Goal: Task Accomplishment & Management: Manage account settings

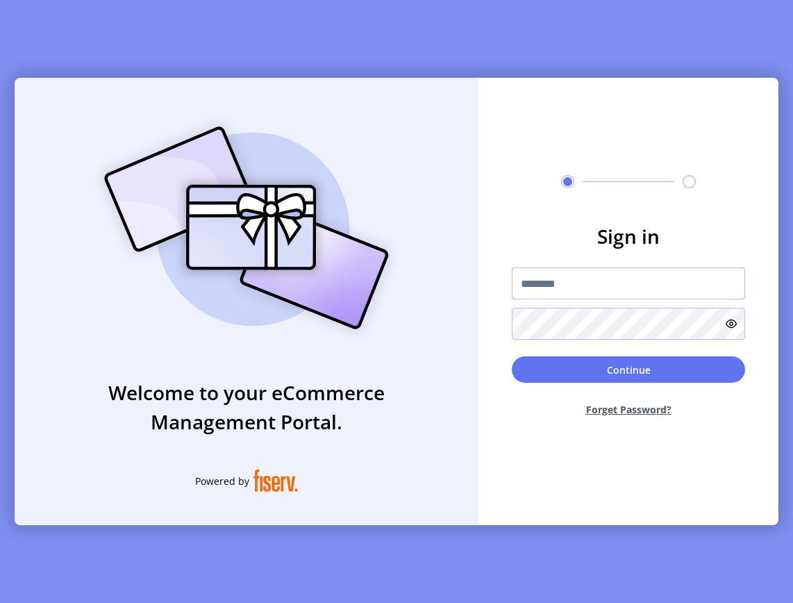
click at [612, 291] on input "text" at bounding box center [628, 283] width 233 height 32
type input "**********"
click at [638, 411] on button "Forget Password?" at bounding box center [628, 409] width 233 height 37
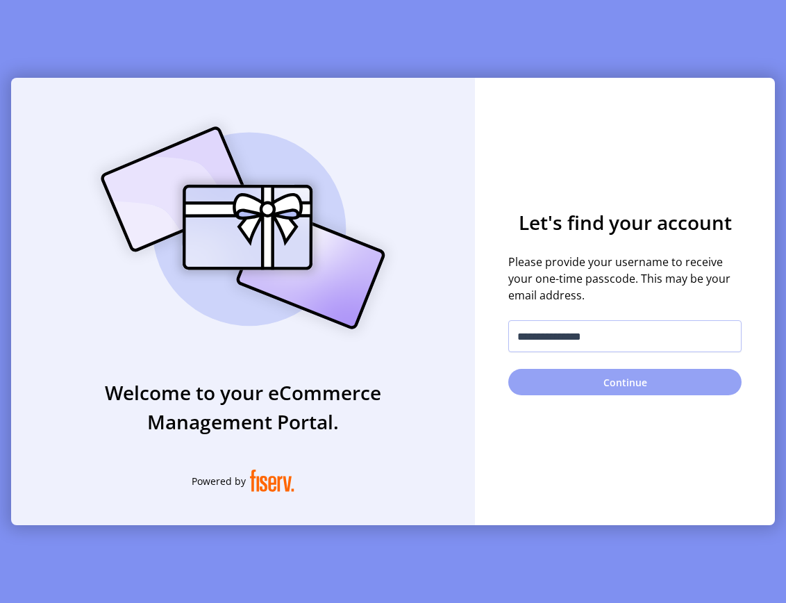
click at [640, 391] on button "Continue" at bounding box center [624, 382] width 233 height 26
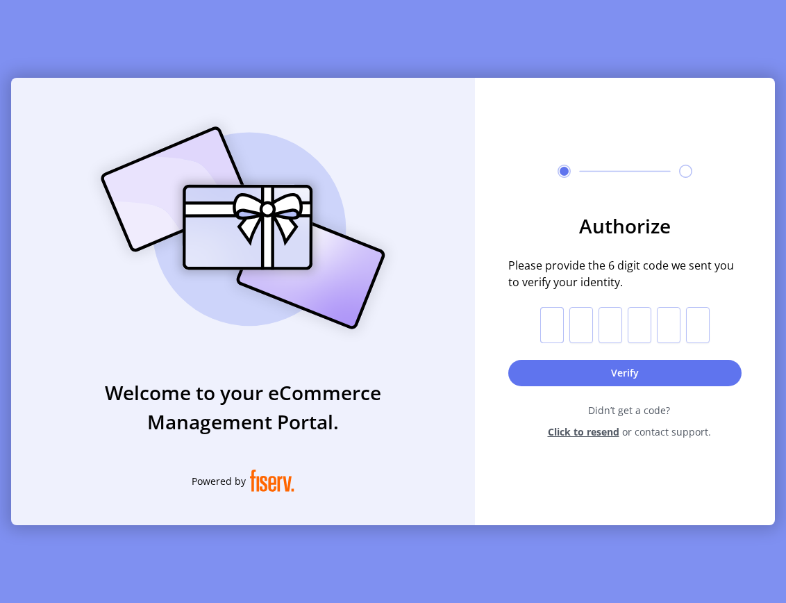
click at [563, 324] on input "text" at bounding box center [552, 325] width 24 height 36
paste input "*"
type input "*"
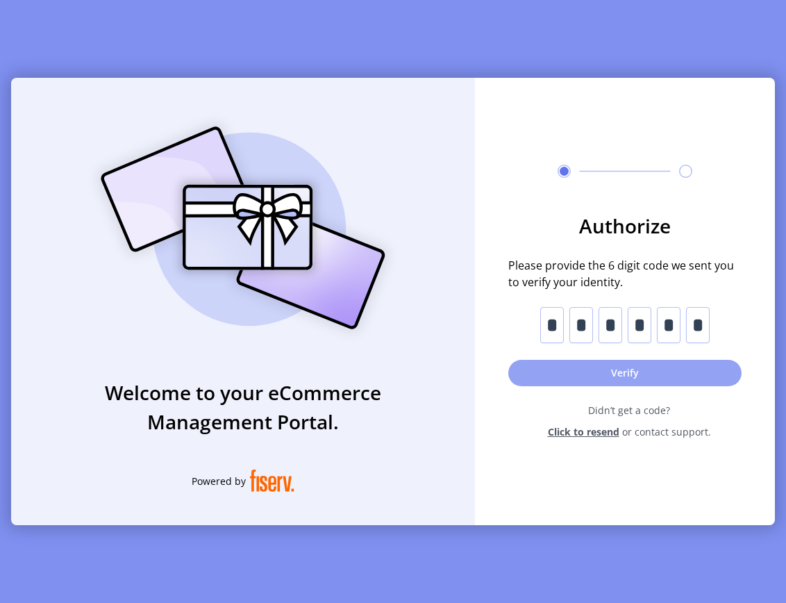
click at [621, 374] on button "Verify" at bounding box center [624, 373] width 233 height 26
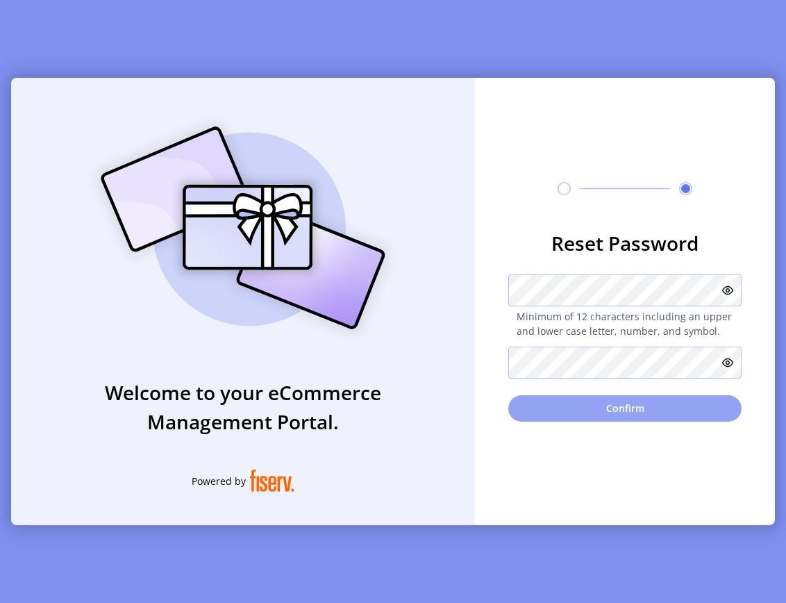
click at [619, 410] on button "Confirm" at bounding box center [624, 408] width 233 height 26
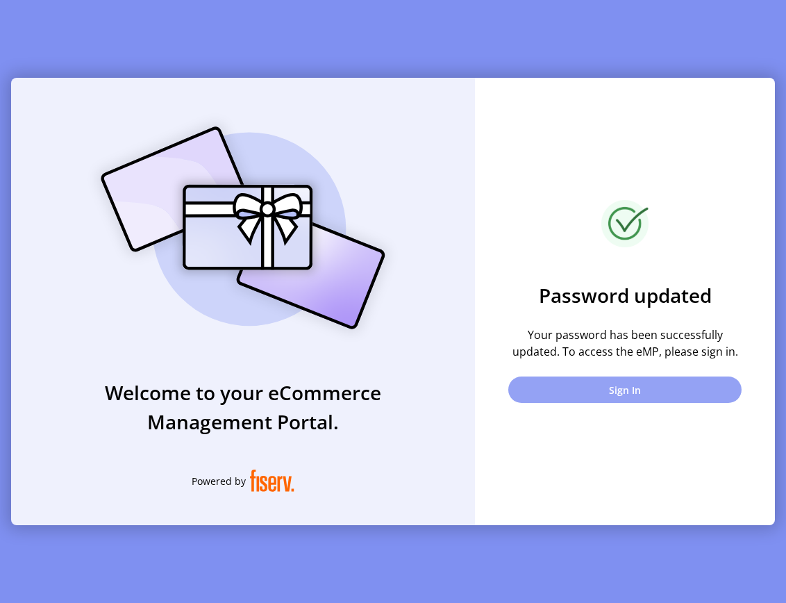
click at [620, 385] on button "Sign In" at bounding box center [624, 389] width 233 height 26
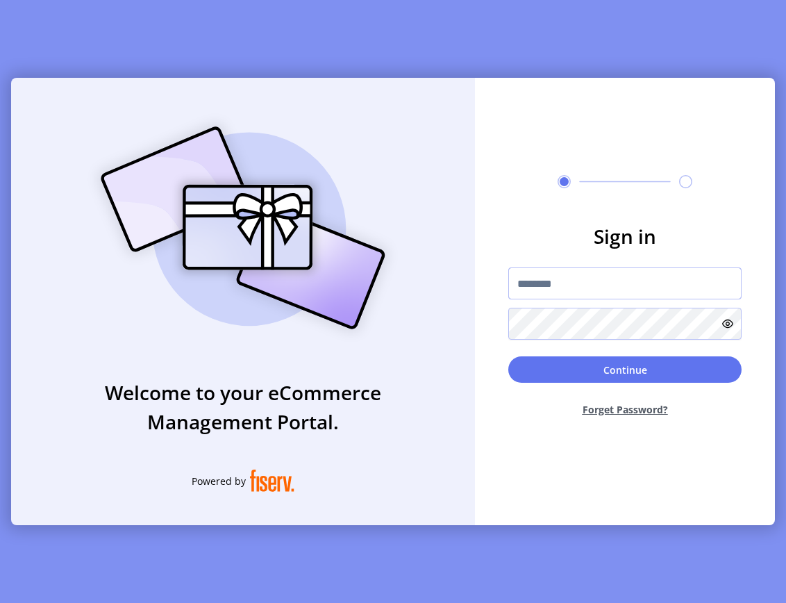
click at [611, 296] on input "text" at bounding box center [624, 283] width 233 height 32
type input "**********"
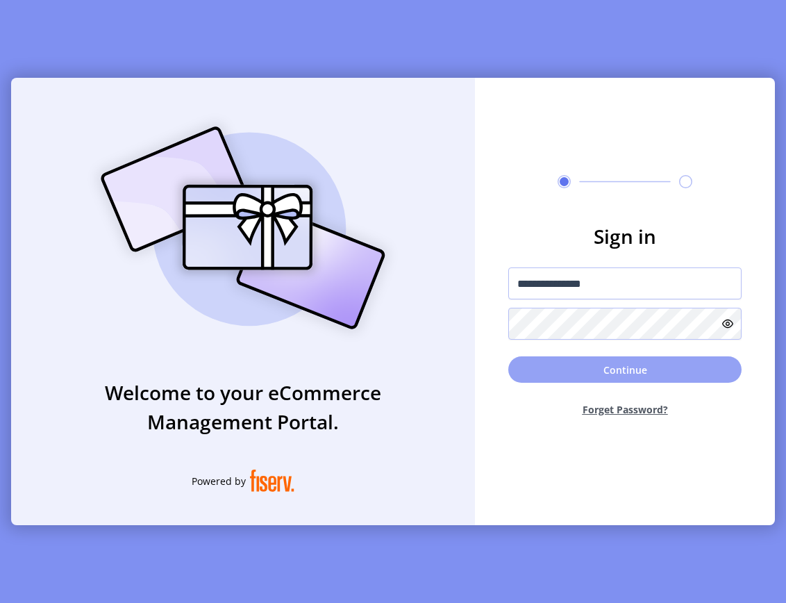
click at [651, 372] on button "Continue" at bounding box center [624, 369] width 233 height 26
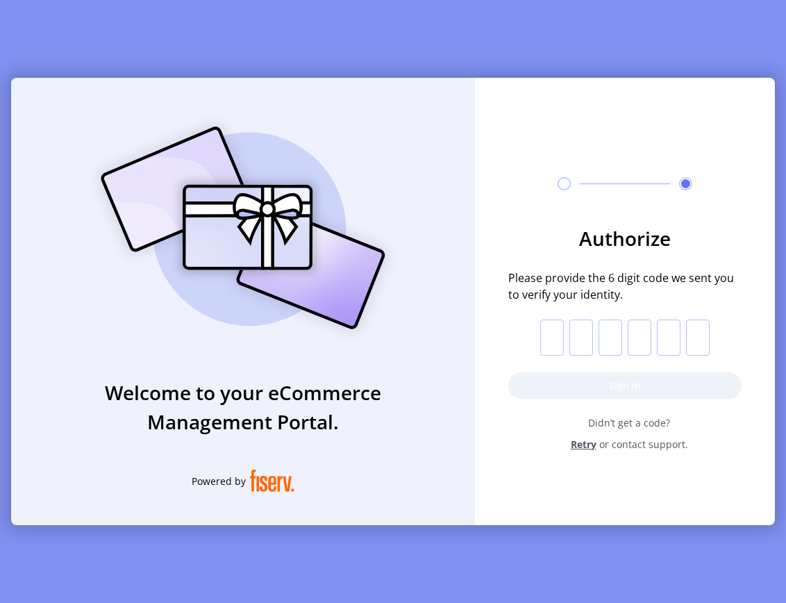
click at [555, 346] on input "text" at bounding box center [552, 337] width 24 height 36
paste input "*"
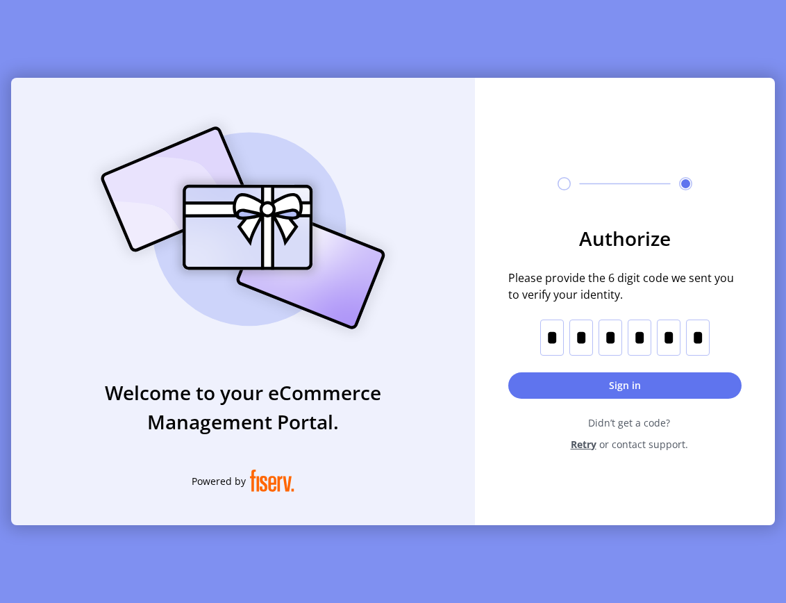
type input "*"
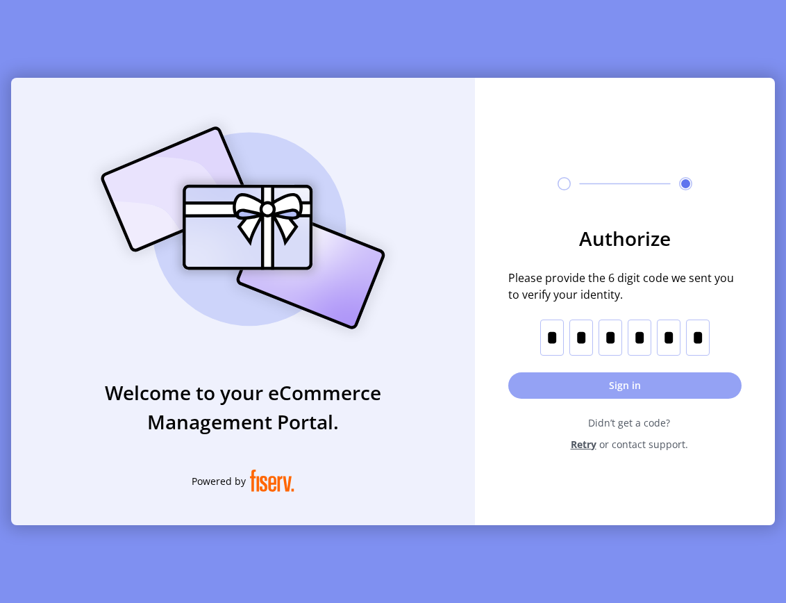
click at [601, 382] on button "Sign in" at bounding box center [624, 385] width 233 height 26
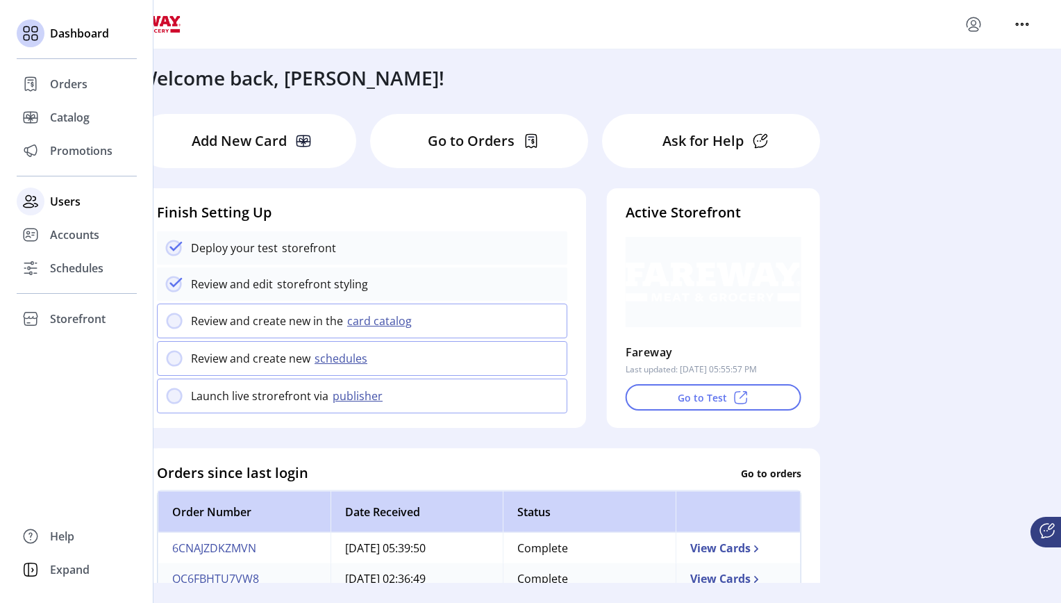
click at [58, 202] on span "Users" at bounding box center [65, 201] width 31 height 17
